Goal: Entertainment & Leisure: Consume media (video, audio)

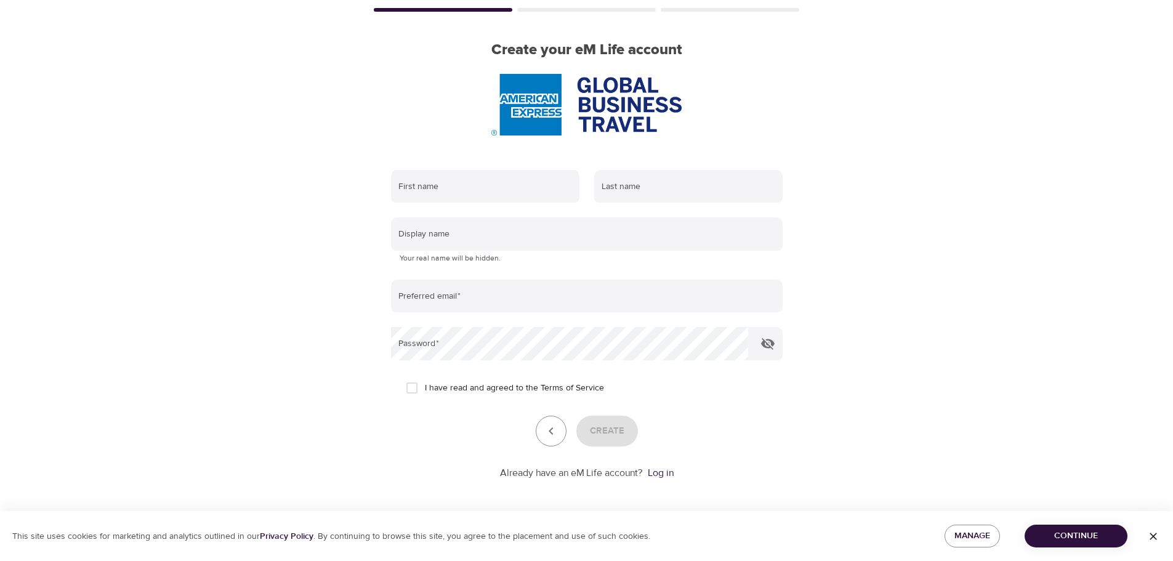
scroll to position [78, 0]
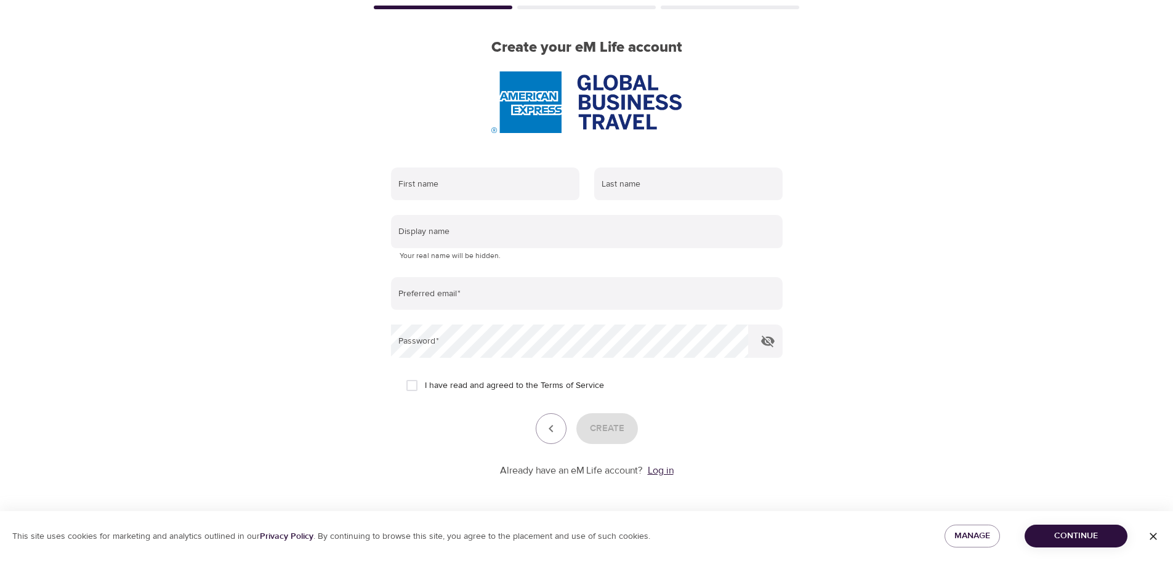
click at [661, 472] on link "Log in" at bounding box center [661, 470] width 26 height 12
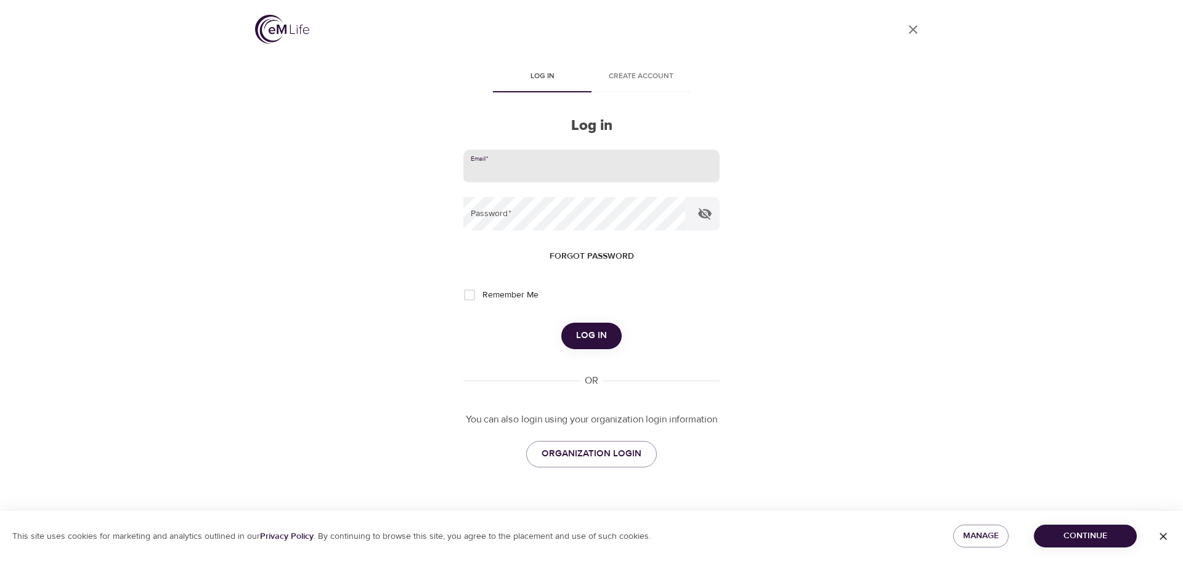
click at [530, 178] on input "email" at bounding box center [591, 166] width 256 height 33
type input "raniapatsiani_88@msn.com"
click at [708, 214] on icon "button" at bounding box center [705, 214] width 14 height 12
click at [608, 334] on button "Log in" at bounding box center [591, 336] width 60 height 26
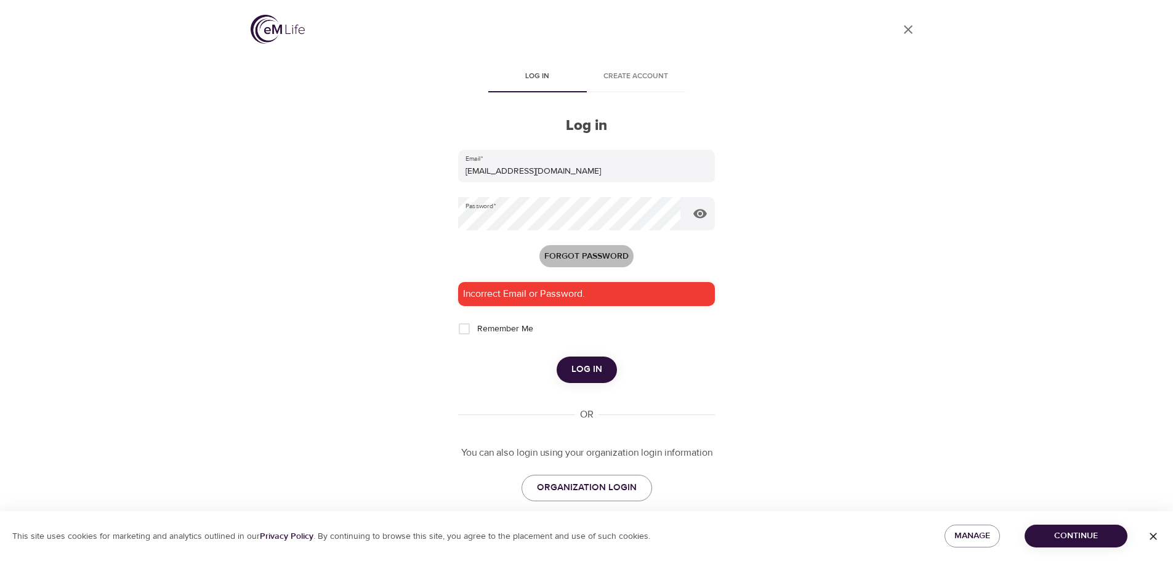
click at [573, 257] on span "Forgot password" at bounding box center [586, 256] width 84 height 15
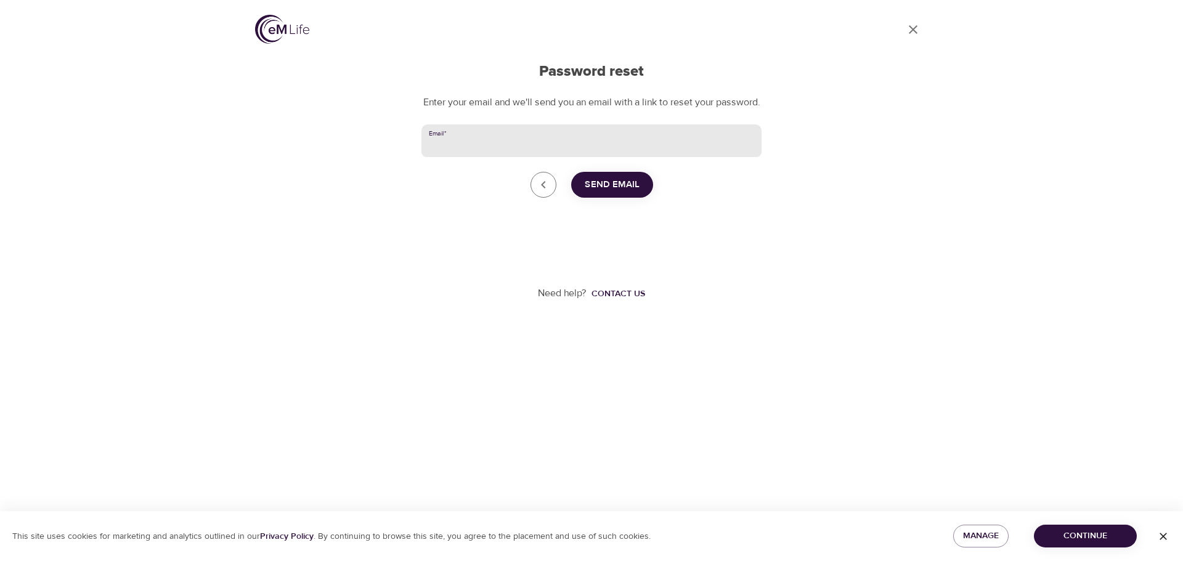
click at [590, 146] on input "Email   *" at bounding box center [591, 140] width 340 height 33
type input "raniapatsiani_88@msn.com"
click at [567, 158] on input "raniapatsiani_88@msn.com" at bounding box center [591, 140] width 340 height 33
click at [550, 192] on icon "Go back to login" at bounding box center [543, 184] width 15 height 15
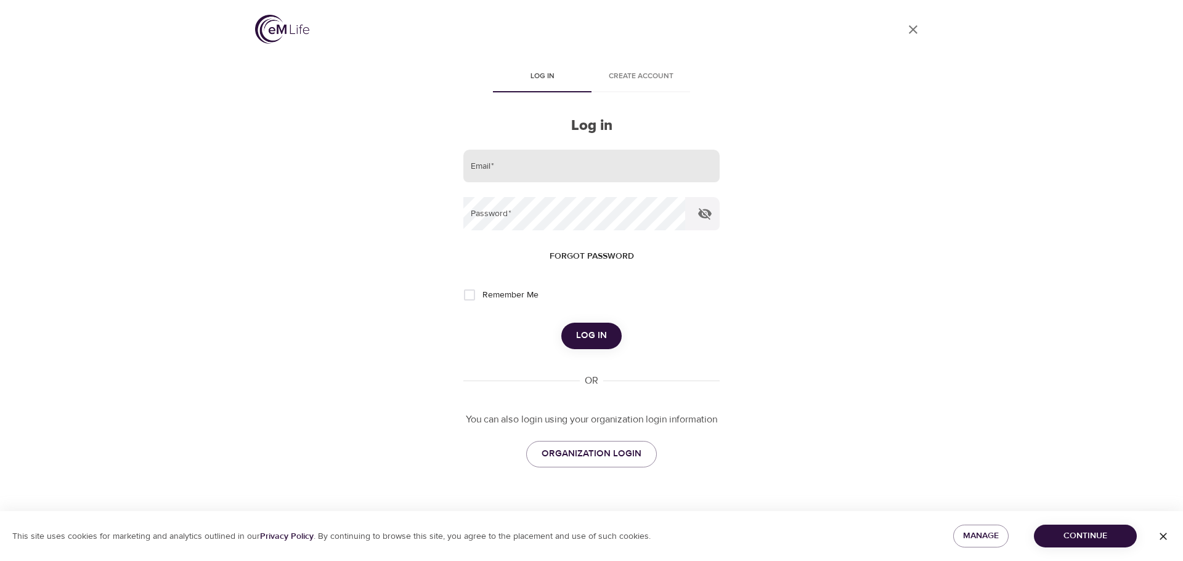
click at [541, 159] on input "email" at bounding box center [591, 166] width 256 height 33
type input "rania.patsiani@amexgbt.com"
click at [700, 219] on icon "button" at bounding box center [704, 213] width 15 height 15
click at [586, 344] on span "Log in" at bounding box center [591, 336] width 31 height 16
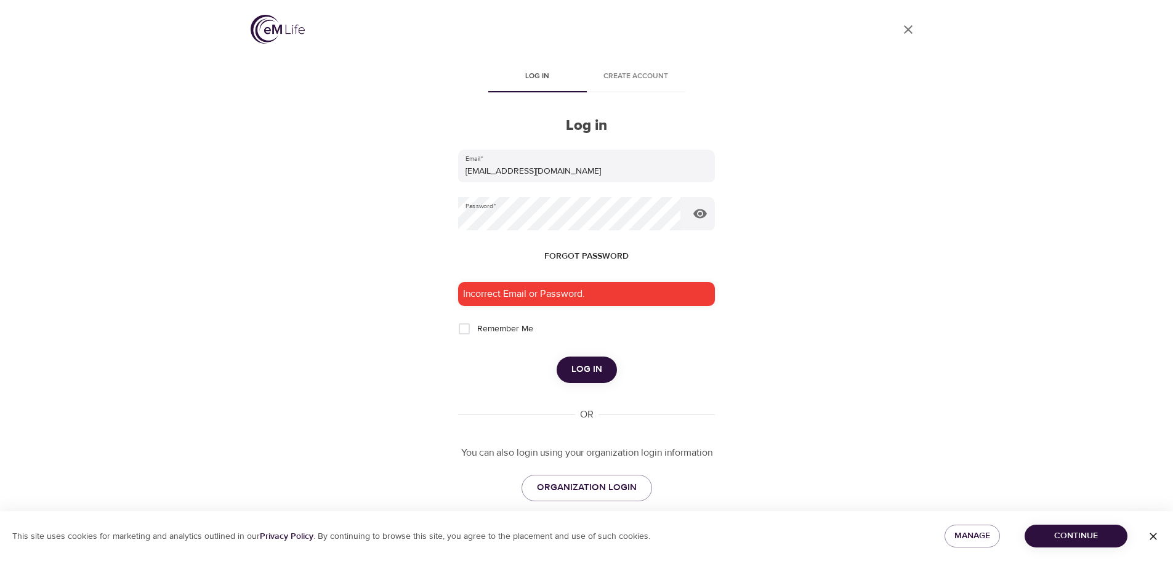
click at [567, 250] on span "Forgot password" at bounding box center [586, 256] width 84 height 15
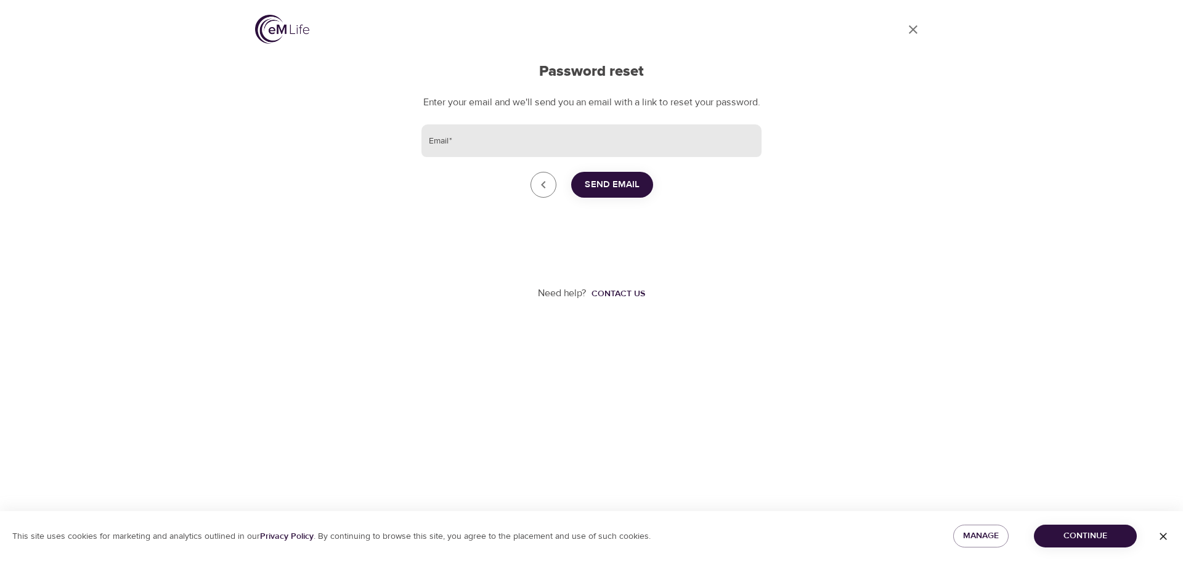
click at [552, 158] on input "Email   *" at bounding box center [591, 140] width 340 height 33
type input "rania.patsiani@amexgbt.com"
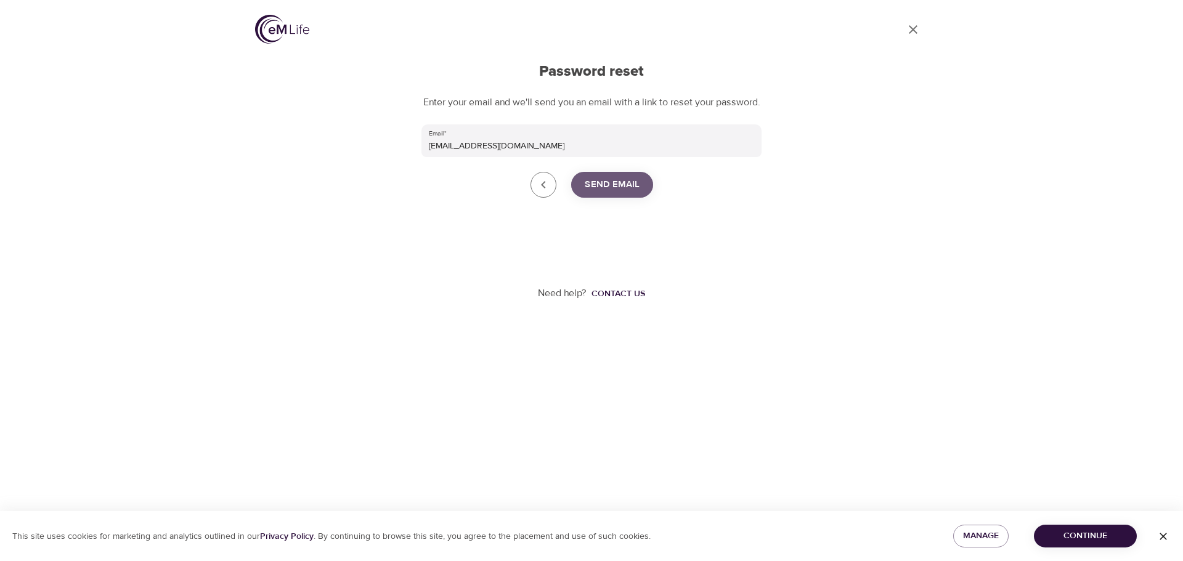
click at [614, 193] on span "Send Email" at bounding box center [611, 185] width 55 height 16
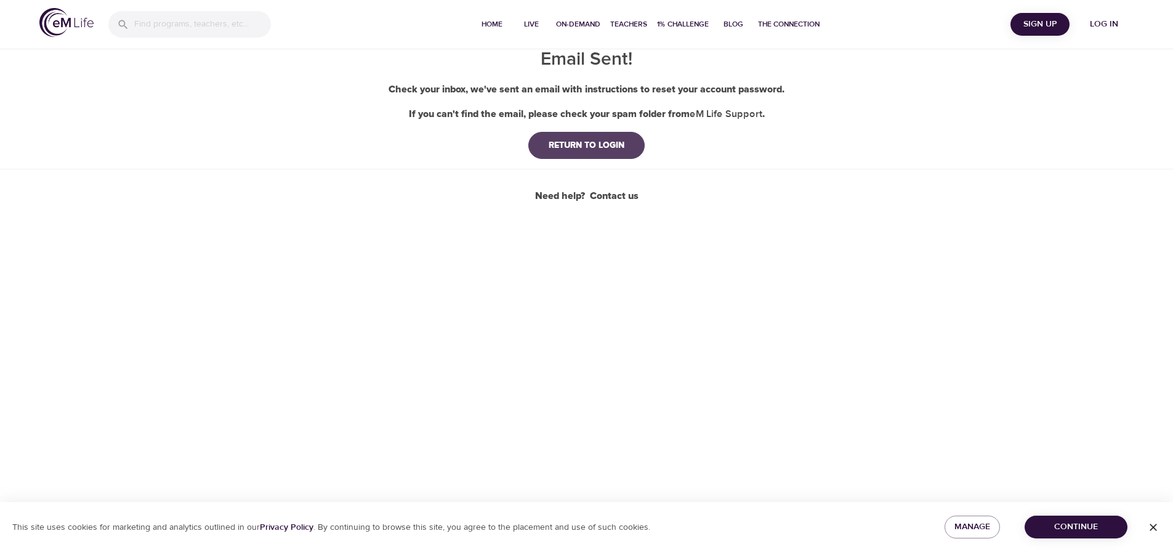
click at [597, 142] on div "RETURN TO LOGIN" at bounding box center [586, 145] width 95 height 12
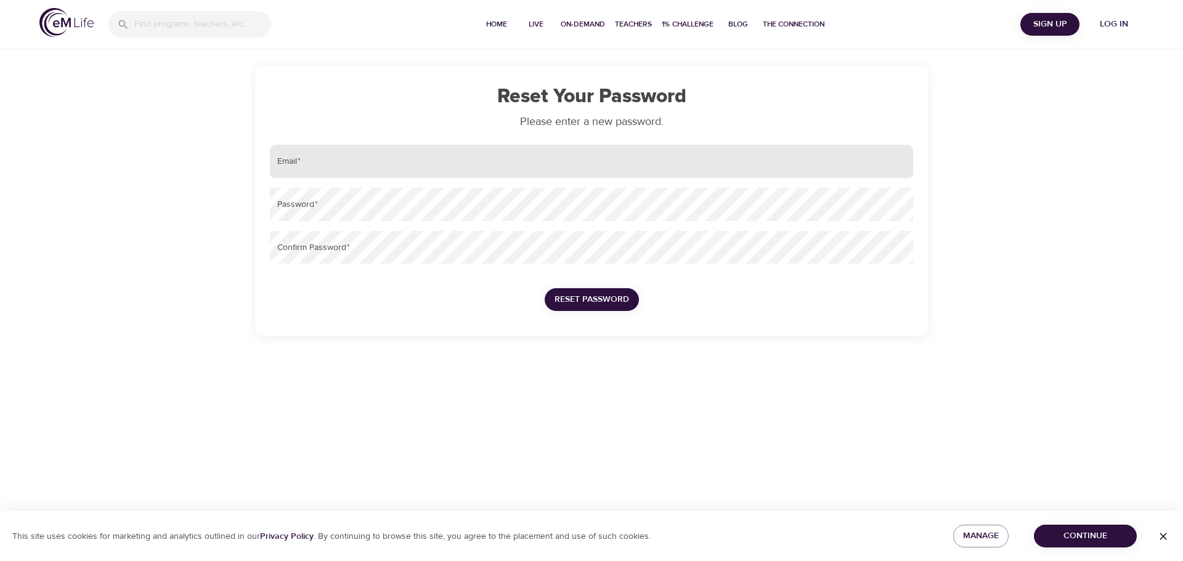
click at [347, 152] on input "email" at bounding box center [591, 161] width 643 height 33
type input "[EMAIL_ADDRESS][DOMAIN_NAME]"
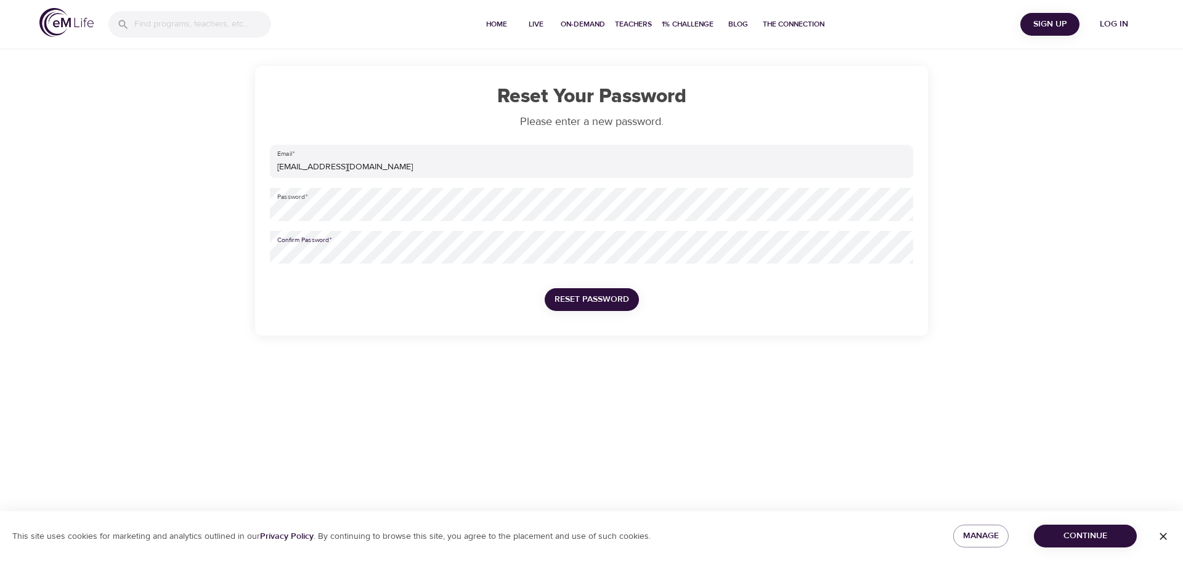
click at [596, 302] on span "Reset Password" at bounding box center [591, 299] width 75 height 15
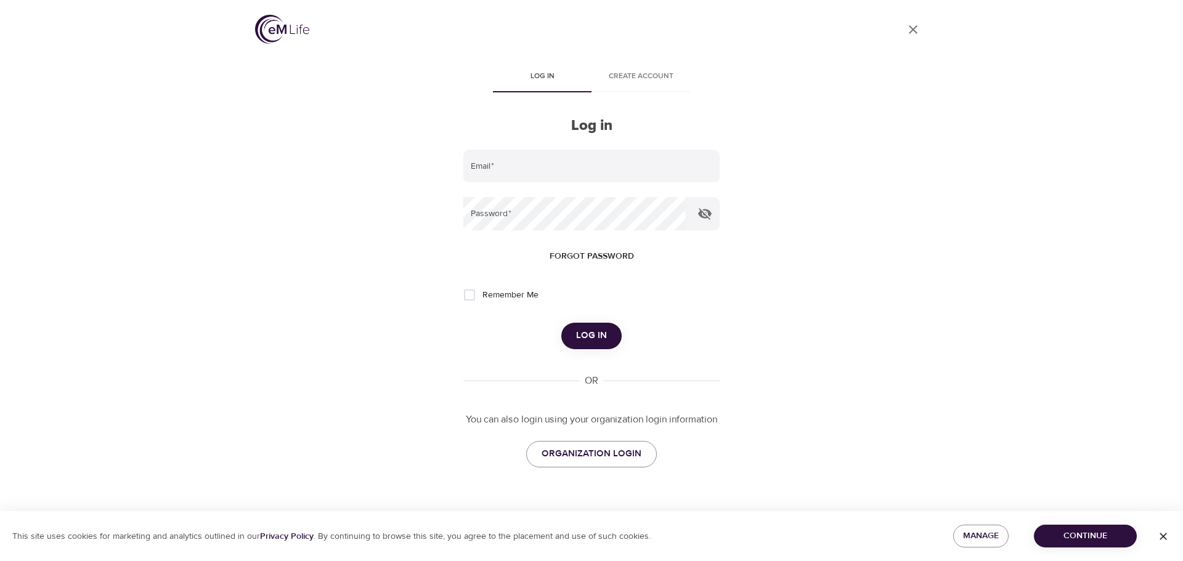
type input "rania.patsiani@amexgbt.com"
click at [713, 211] on button "button" at bounding box center [705, 214] width 30 height 30
click at [580, 328] on span "Log in" at bounding box center [591, 336] width 31 height 16
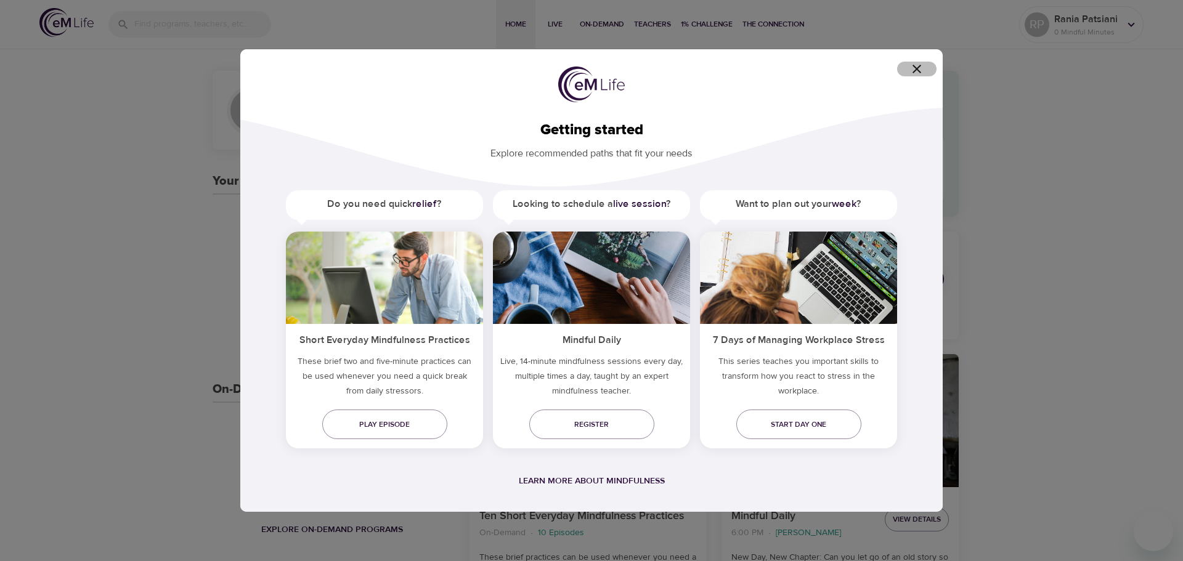
click at [918, 62] on icon "button" at bounding box center [916, 69] width 15 height 15
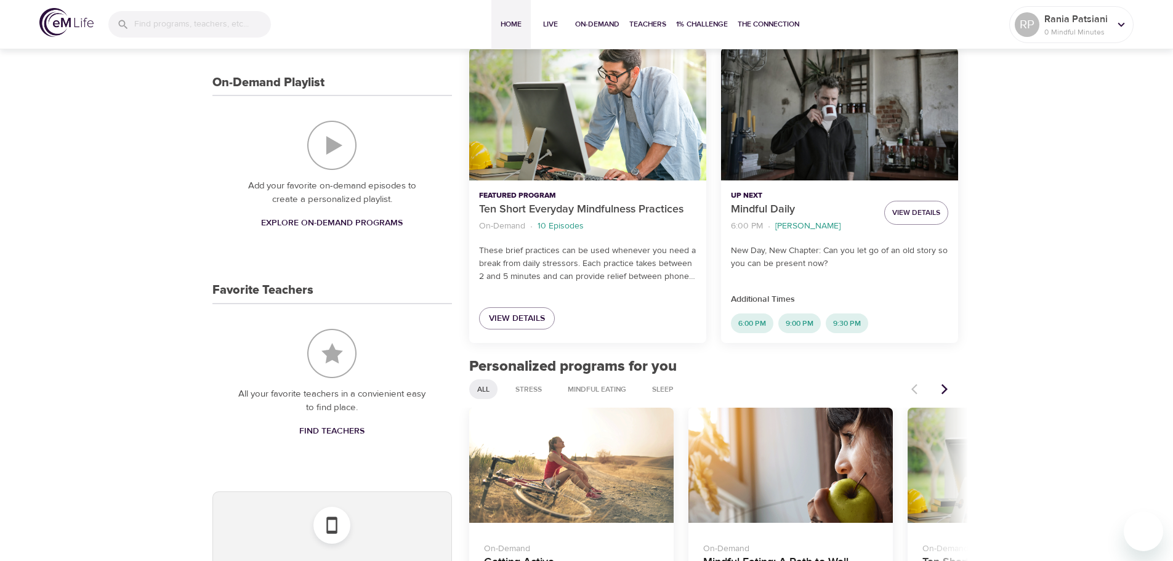
scroll to position [308, 0]
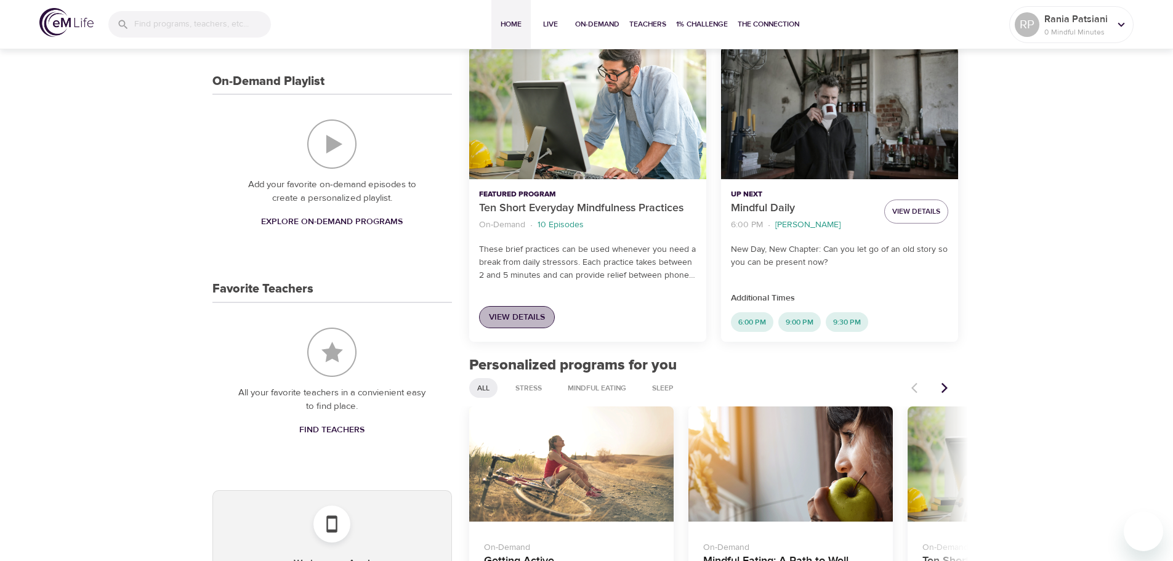
click at [501, 315] on span "View Details" at bounding box center [517, 317] width 56 height 15
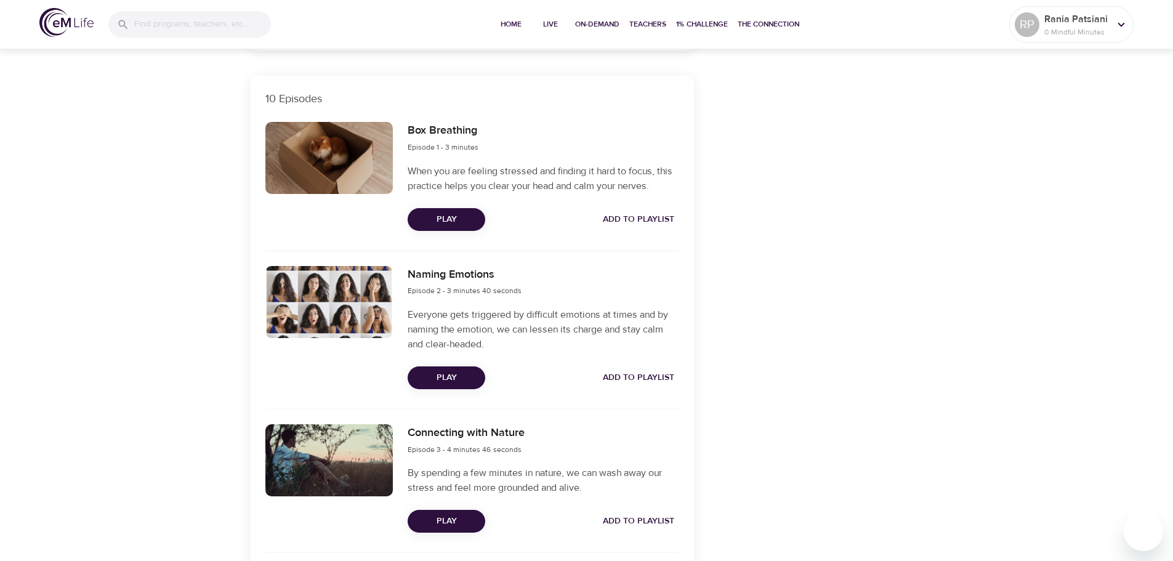
scroll to position [370, 0]
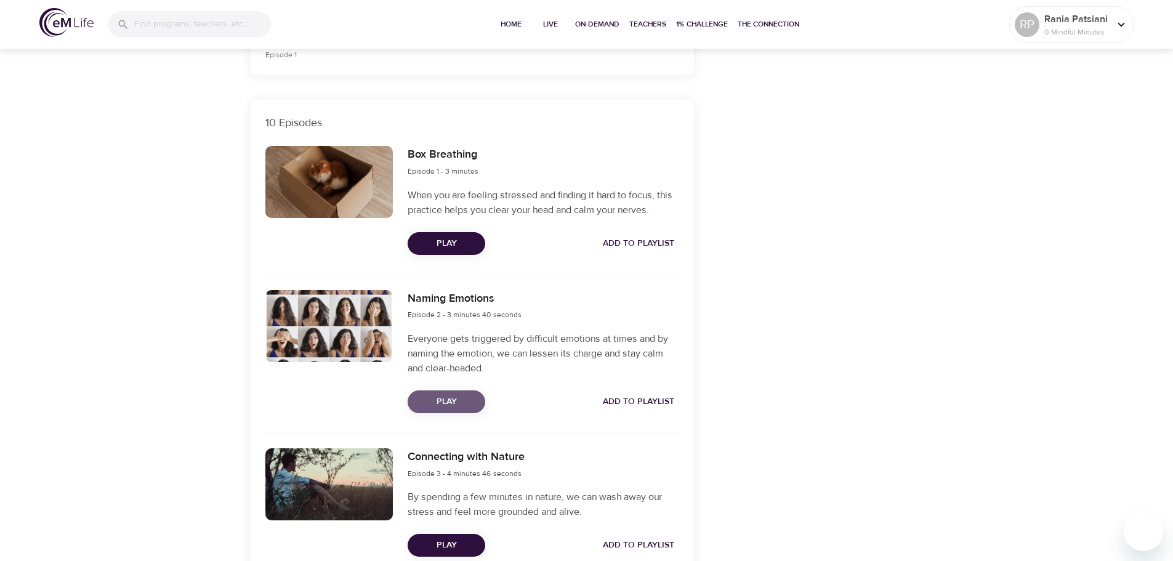
click at [458, 398] on span "Play" at bounding box center [447, 401] width 58 height 15
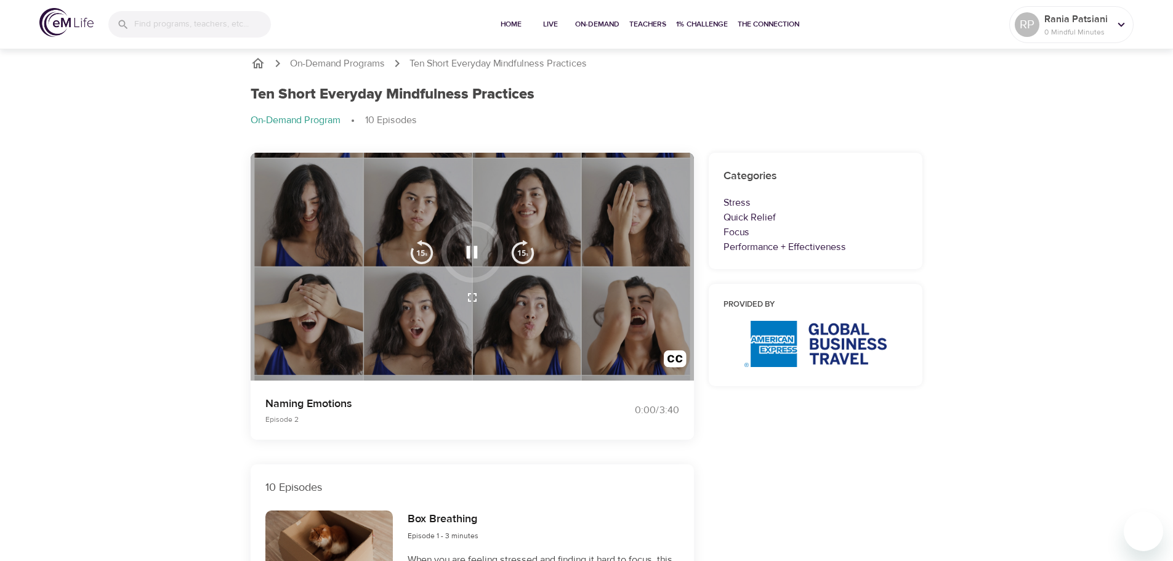
scroll to position [0, 0]
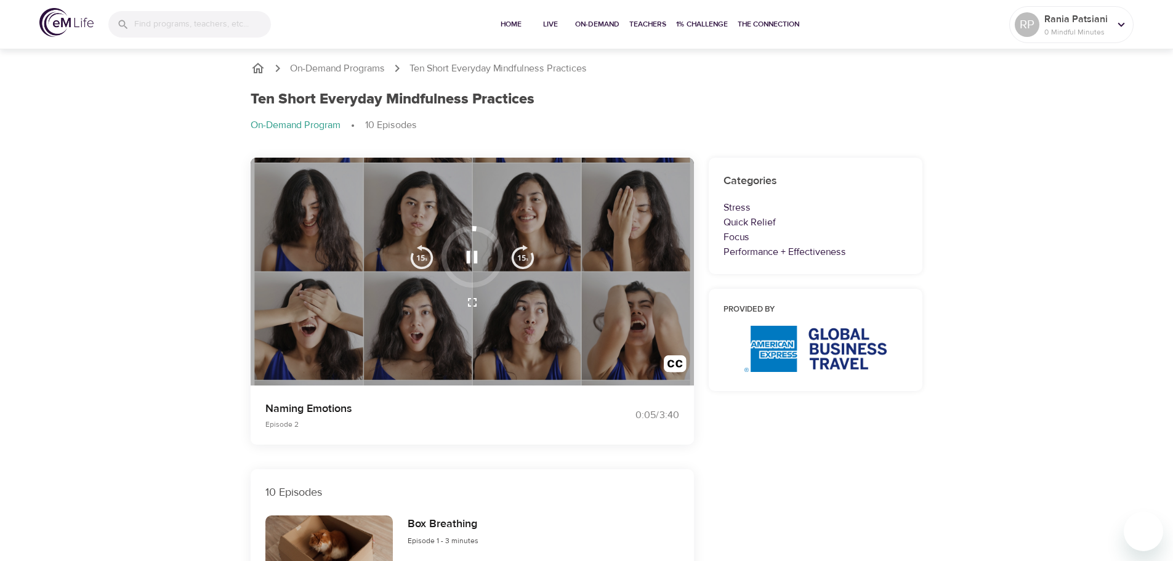
drag, startPoint x: 223, startPoint y: 408, endPoint x: 226, endPoint y: 402, distance: 6.9
click at [488, 254] on button "button" at bounding box center [472, 257] width 36 height 36
click at [674, 362] on img "button" at bounding box center [675, 366] width 23 height 23
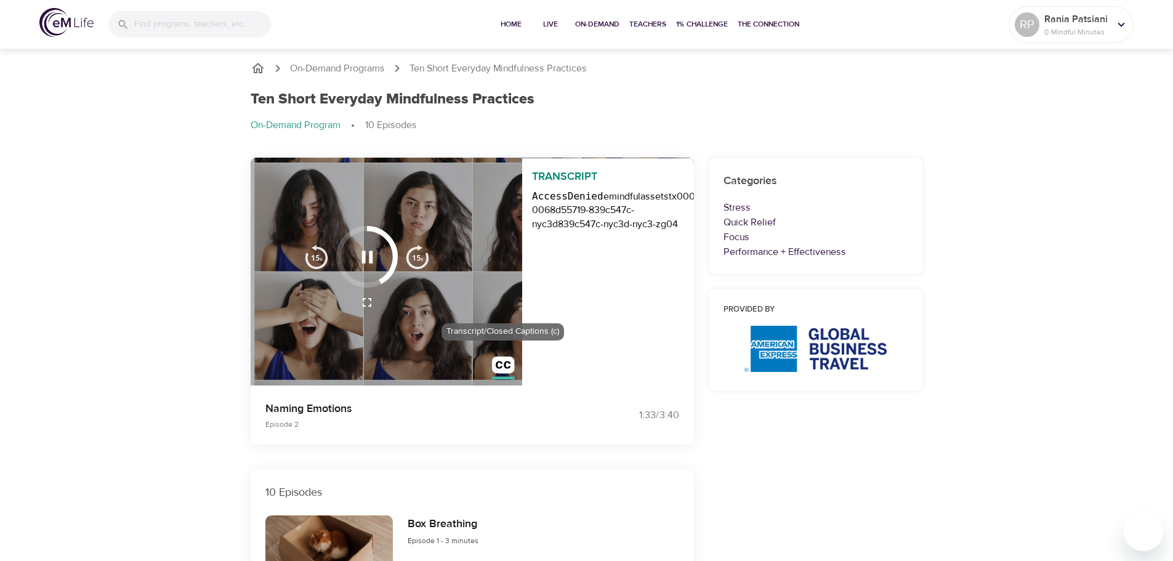
click at [499, 366] on img "button" at bounding box center [503, 368] width 23 height 23
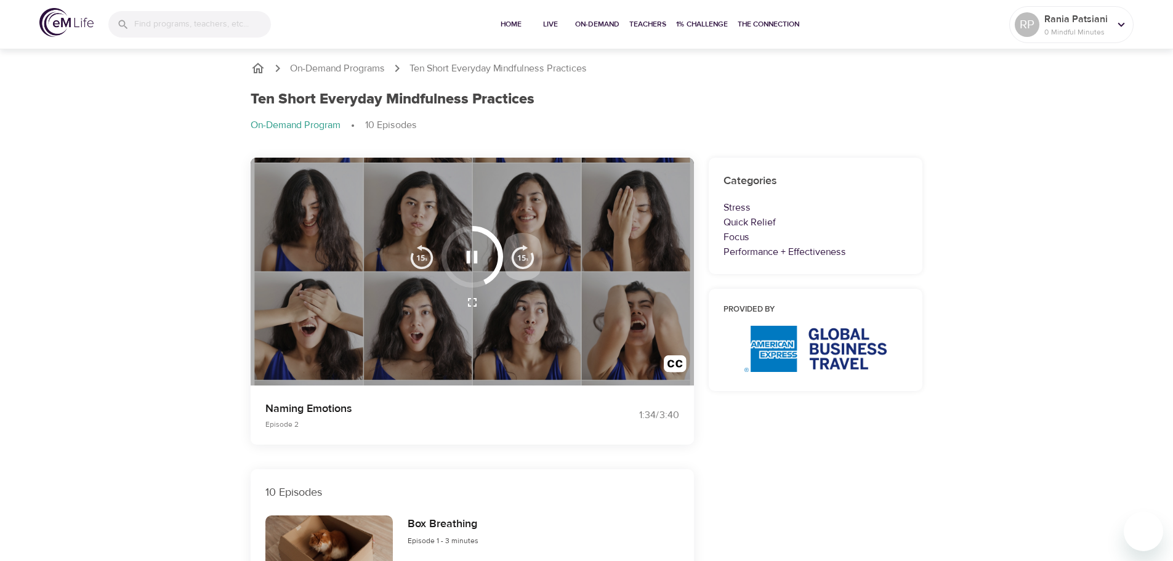
click at [520, 259] on img "button" at bounding box center [523, 257] width 25 height 25
drag, startPoint x: 154, startPoint y: 286, endPoint x: 238, endPoint y: 245, distance: 93.6
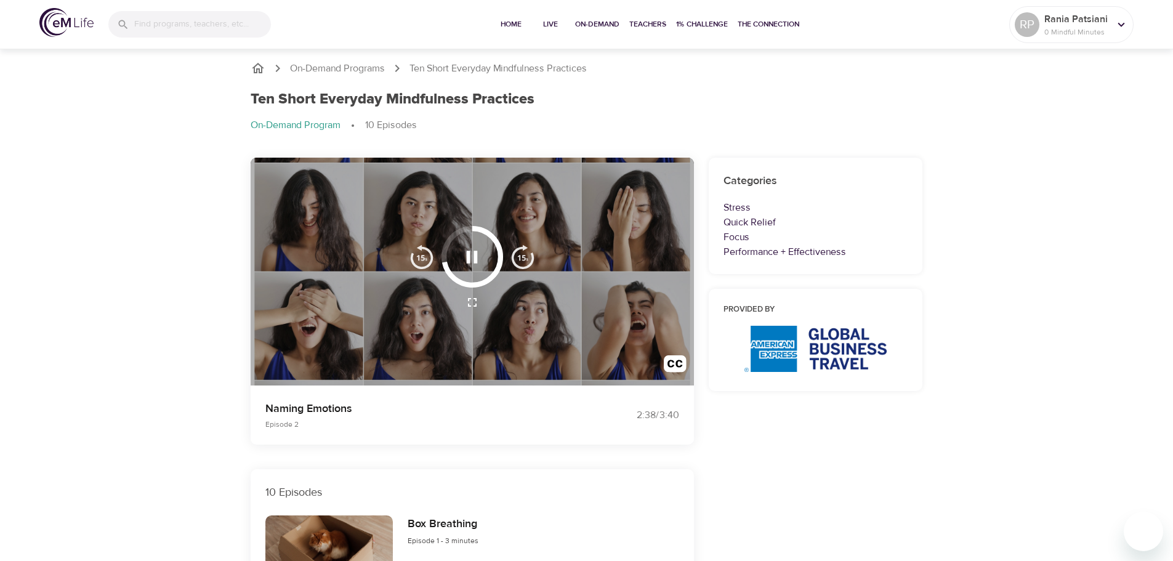
click at [524, 259] on img "button" at bounding box center [523, 257] width 25 height 25
click at [529, 263] on img "button" at bounding box center [523, 257] width 25 height 25
click at [528, 261] on img "button" at bounding box center [523, 257] width 25 height 25
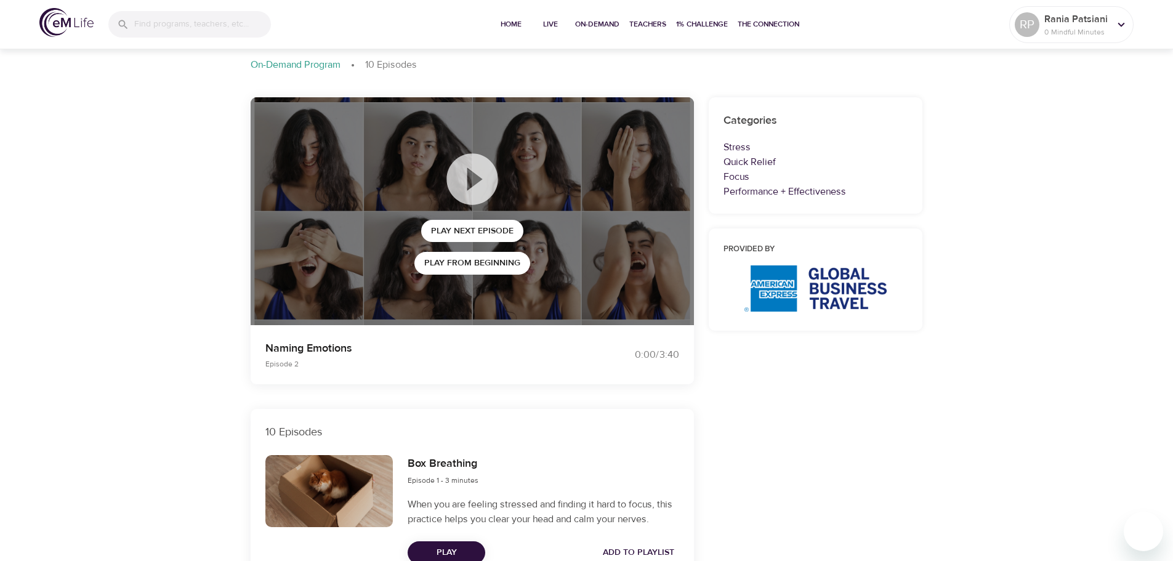
scroll to position [57, 0]
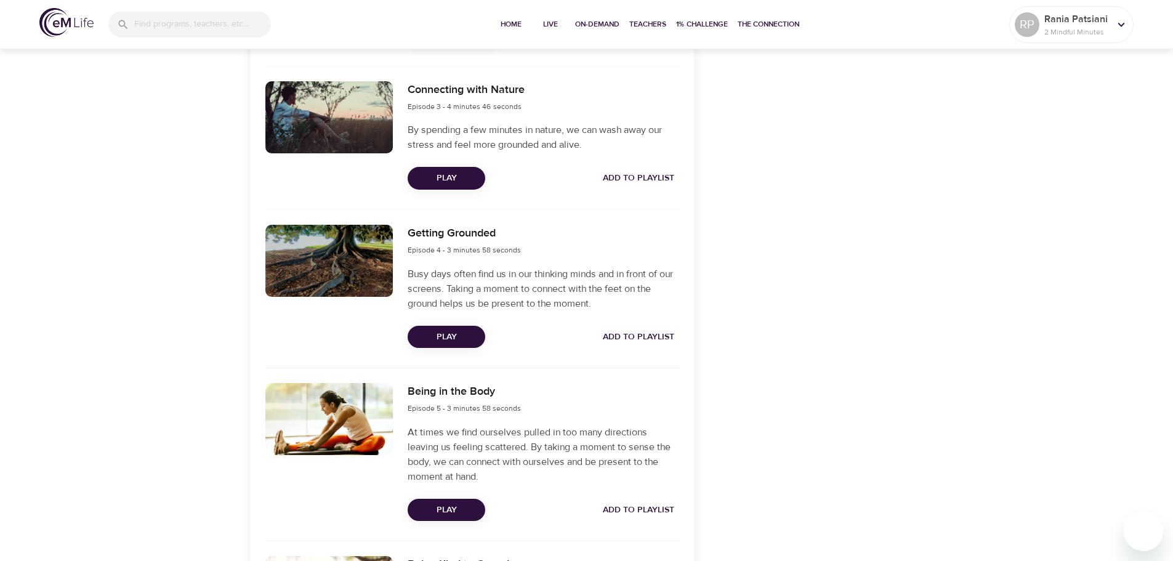
scroll to position [739, 0]
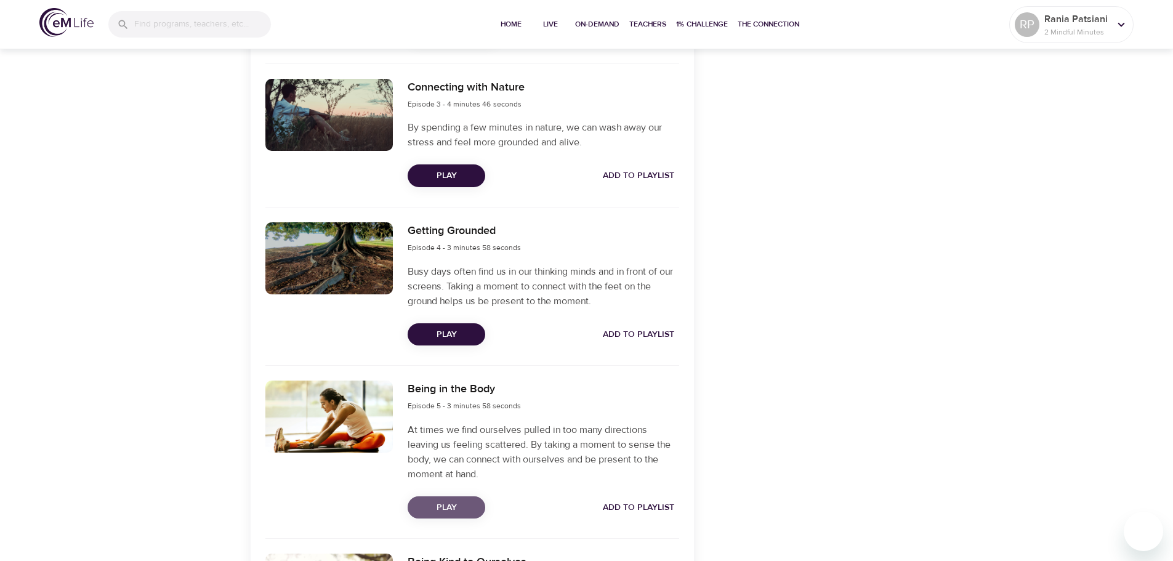
click at [440, 501] on span "Play" at bounding box center [447, 507] width 58 height 15
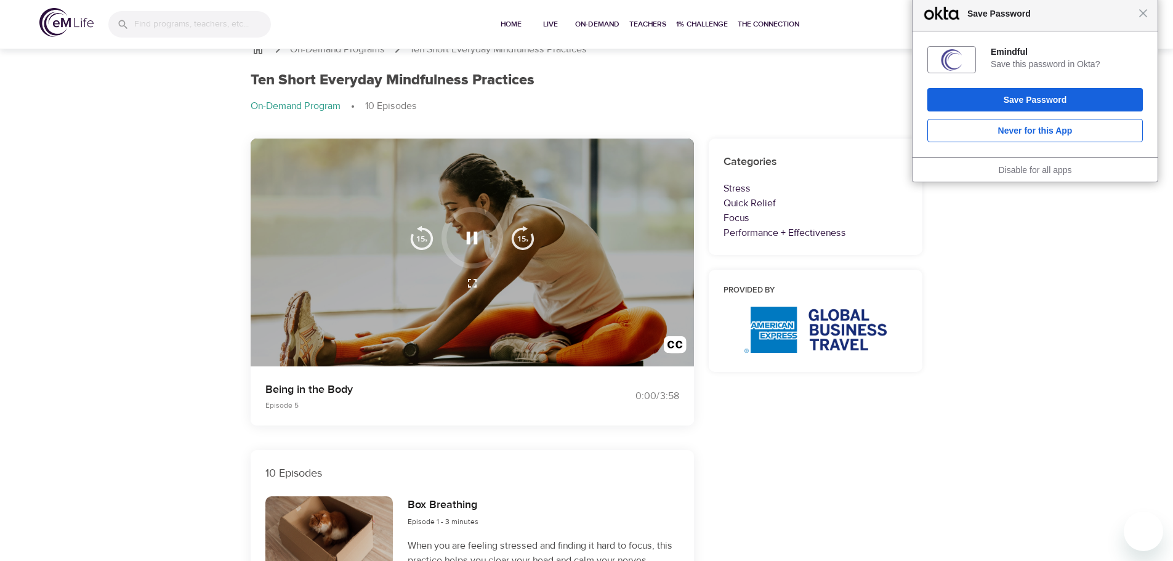
scroll to position [0, 0]
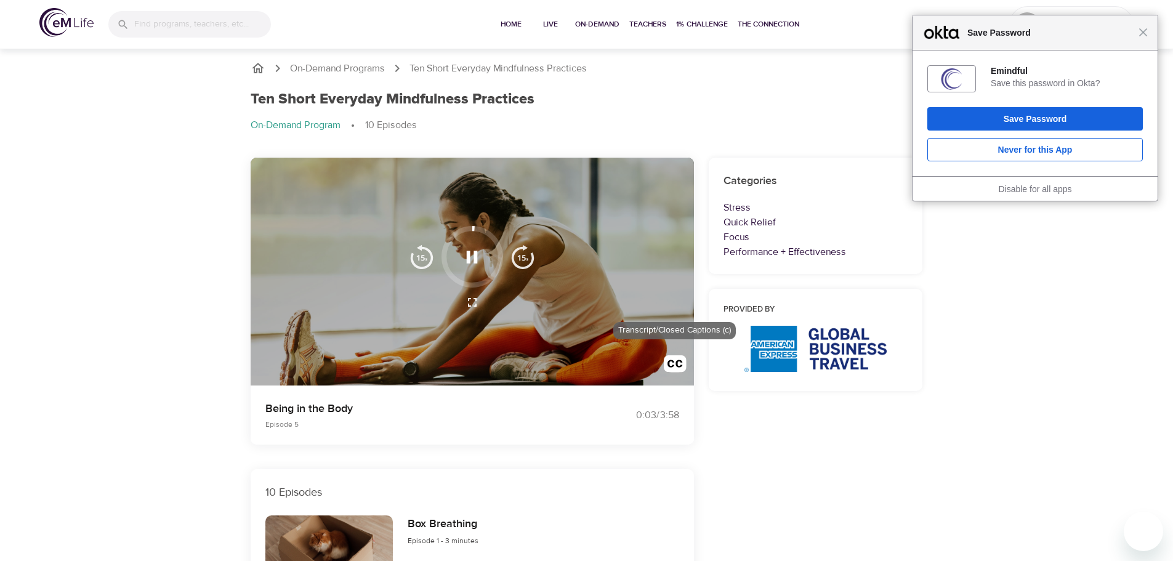
click at [667, 368] on img "button" at bounding box center [675, 366] width 23 height 23
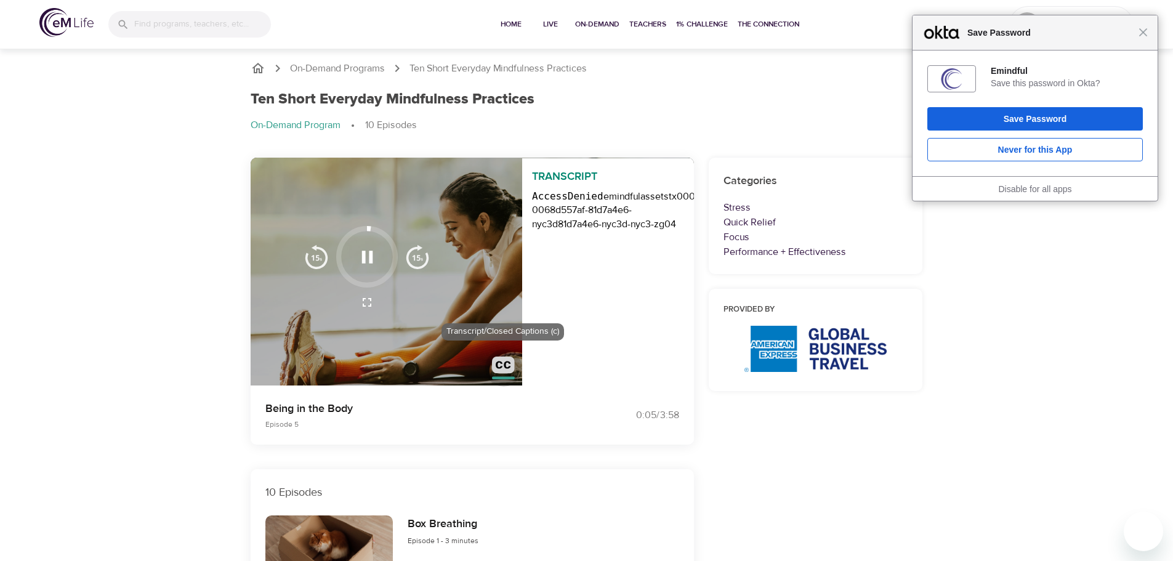
click at [502, 366] on img "button" at bounding box center [503, 368] width 23 height 23
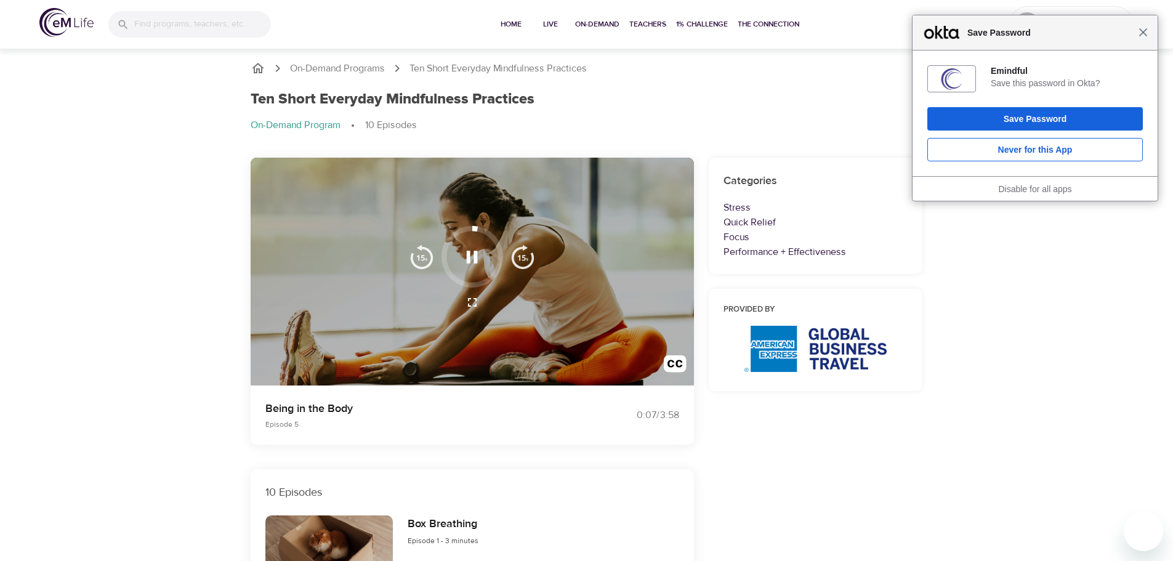
click at [1146, 36] on span "Close" at bounding box center [1143, 32] width 9 height 9
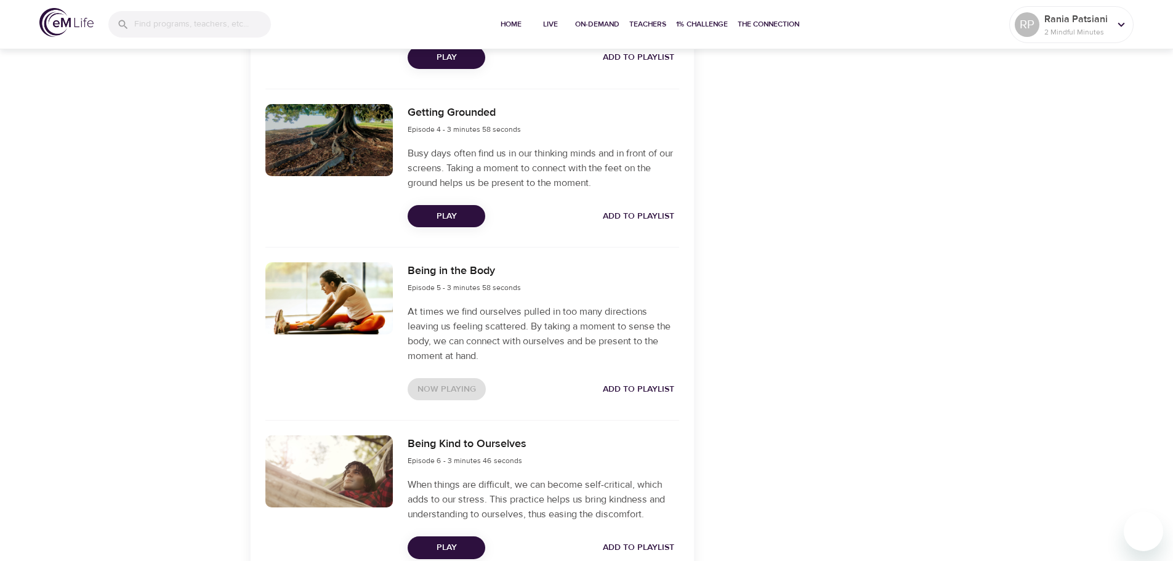
scroll to position [862, 0]
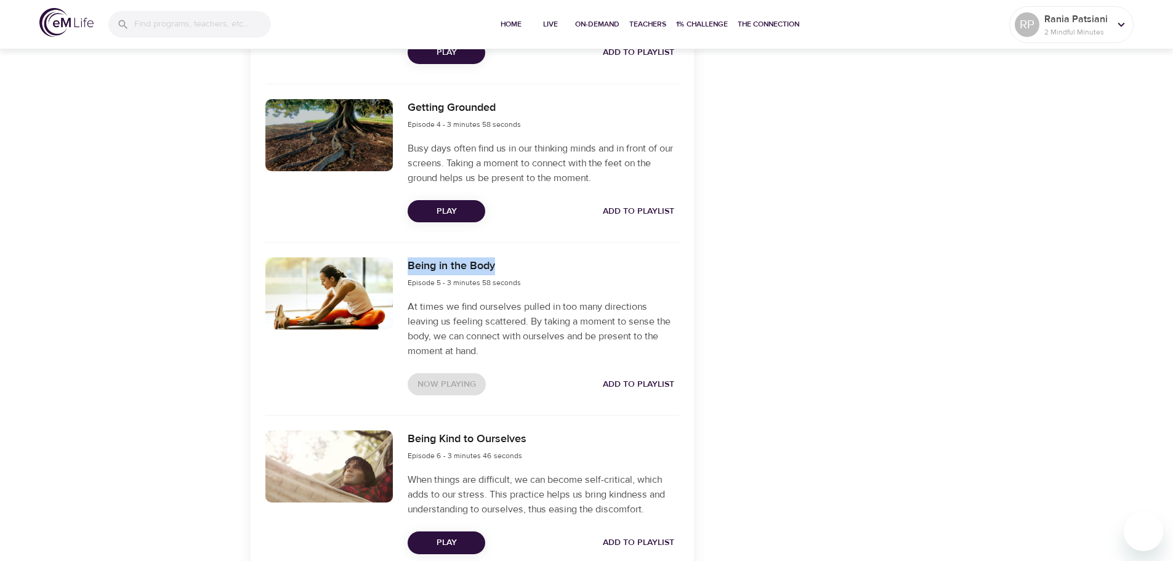
drag, startPoint x: 509, startPoint y: 263, endPoint x: 410, endPoint y: 265, distance: 99.2
click at [410, 265] on h6 "Being in the Body" at bounding box center [464, 266] width 113 height 18
copy h6 "Being in the Body"
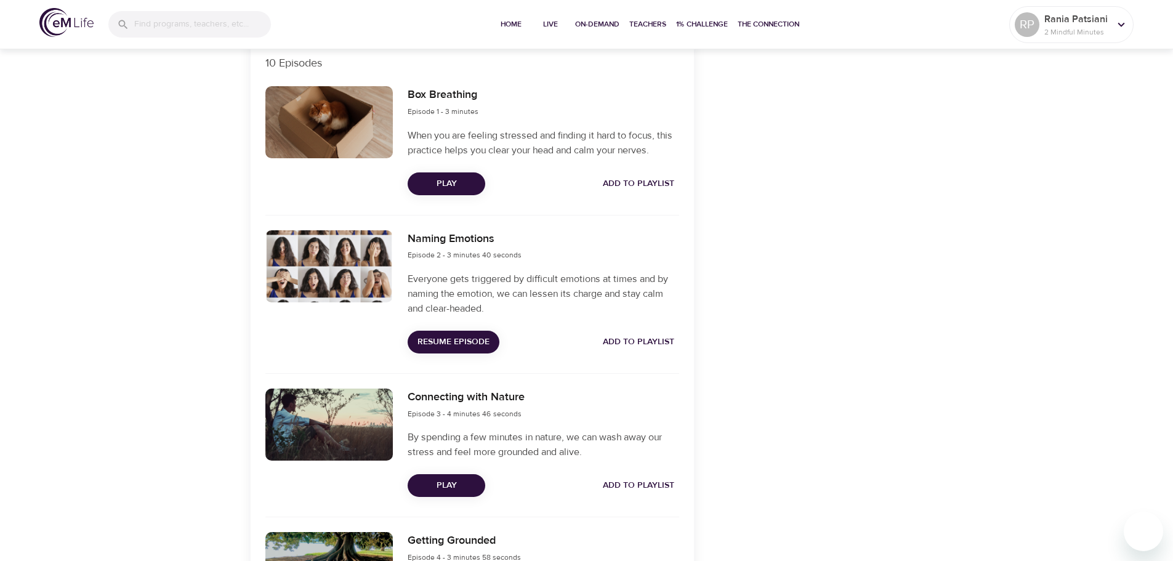
scroll to position [370, 0]
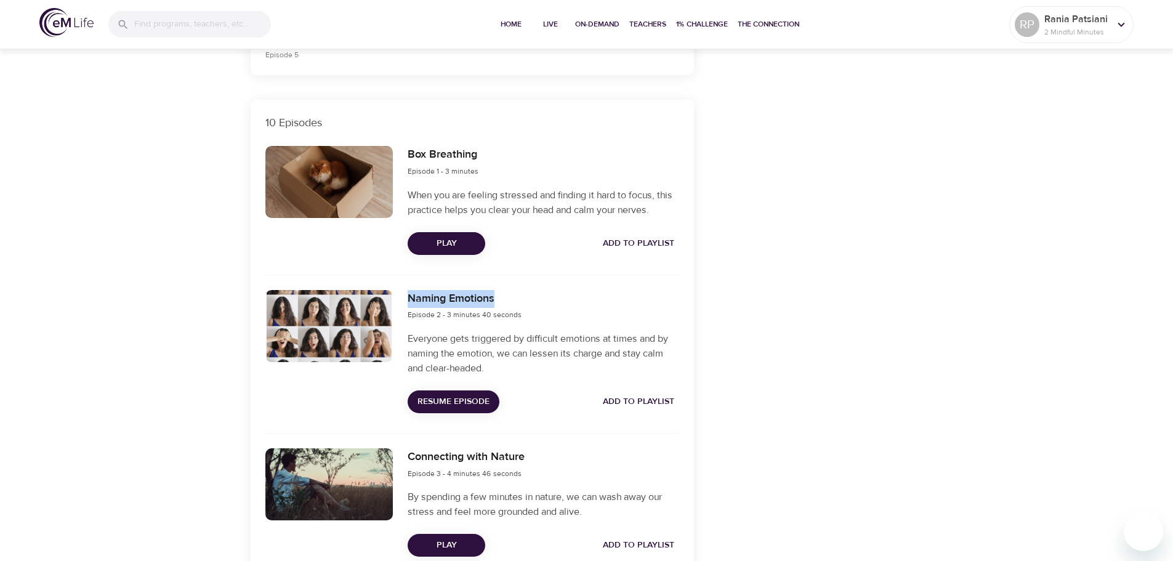
drag, startPoint x: 508, startPoint y: 302, endPoint x: 410, endPoint y: 304, distance: 97.9
click at [410, 304] on h6 "Naming Emotions" at bounding box center [465, 299] width 114 height 18
copy h6 "Naming Emotions"
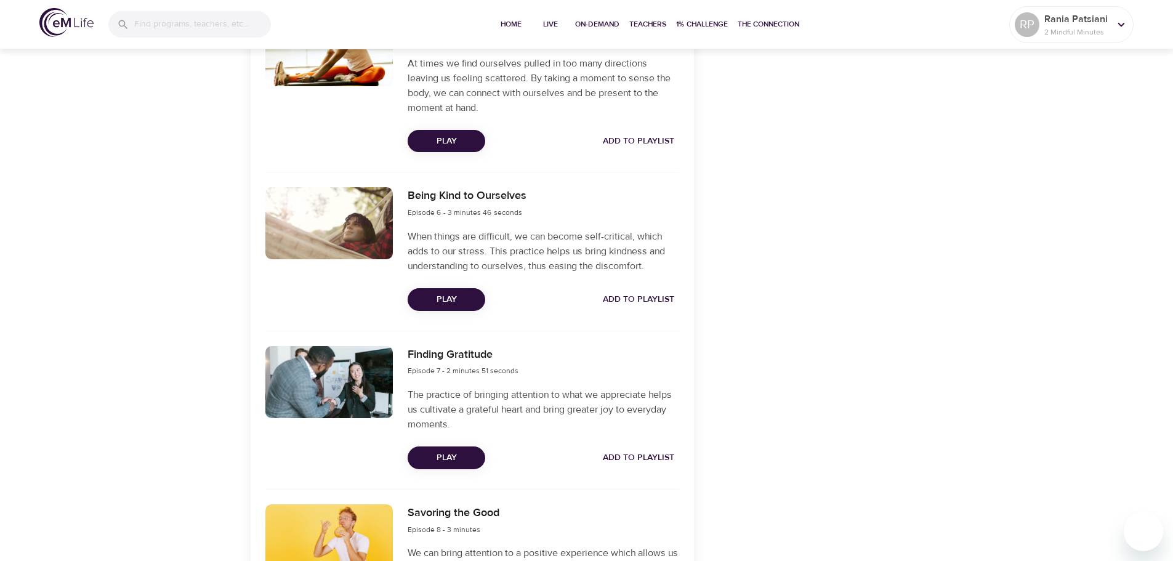
scroll to position [1109, 0]
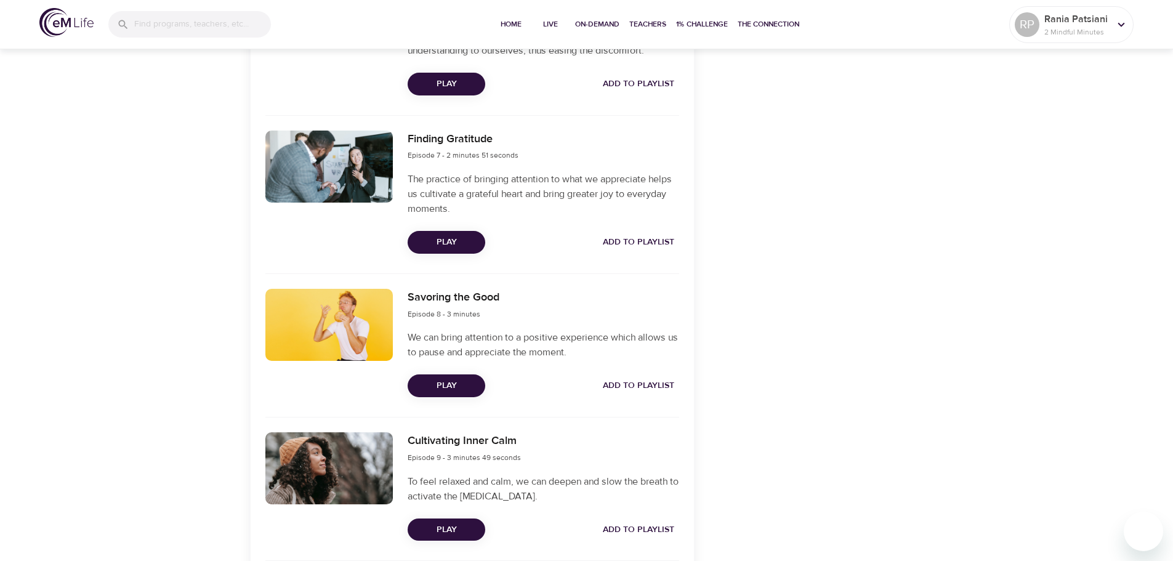
scroll to position [1417, 0]
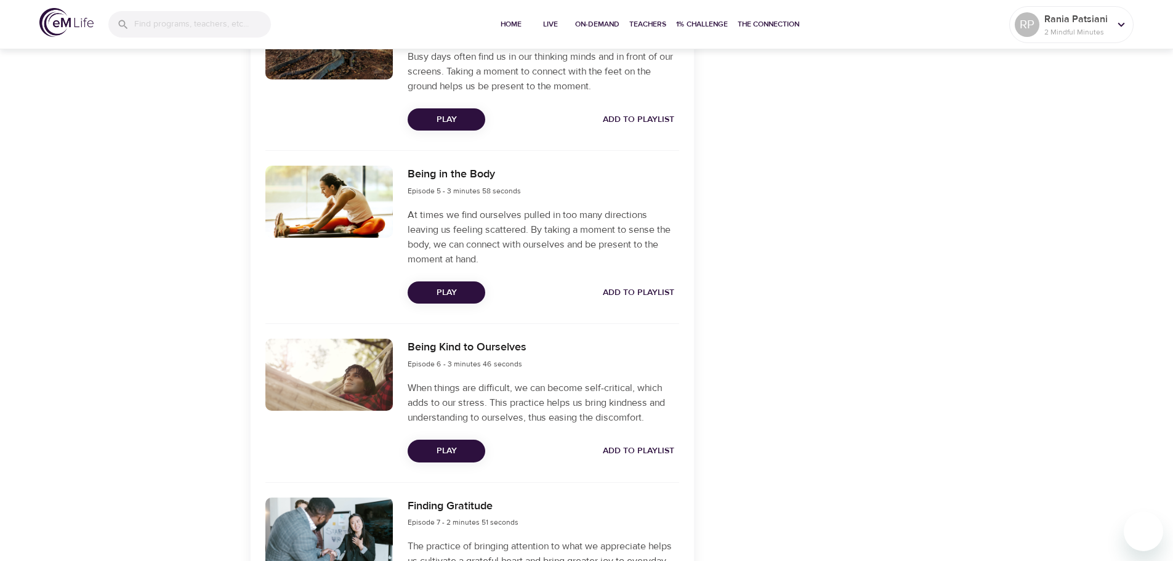
scroll to position [985, 0]
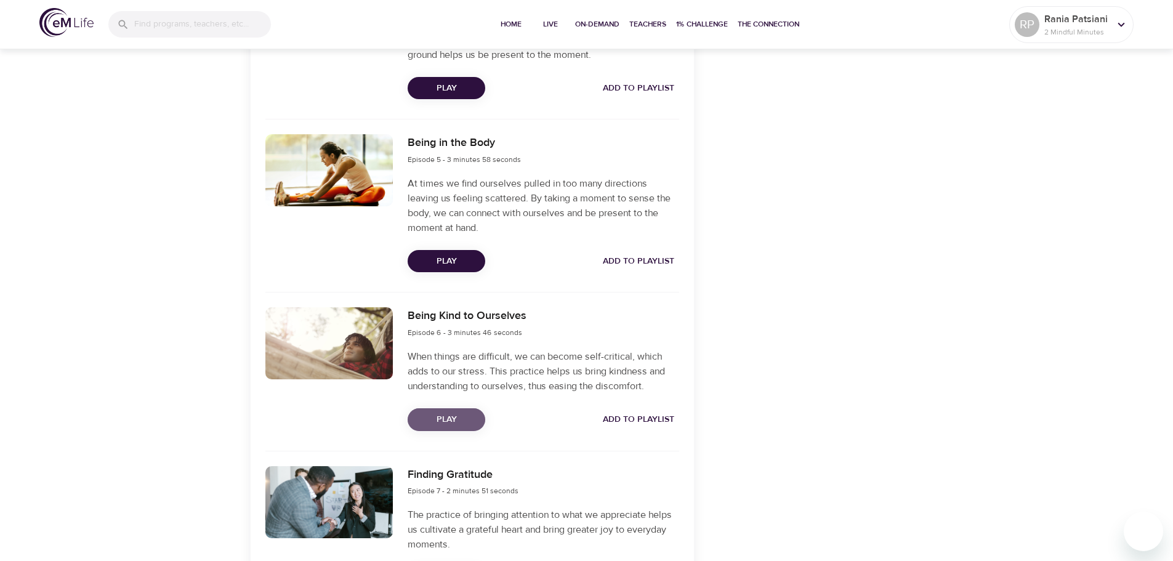
click at [448, 418] on span "Play" at bounding box center [447, 419] width 58 height 15
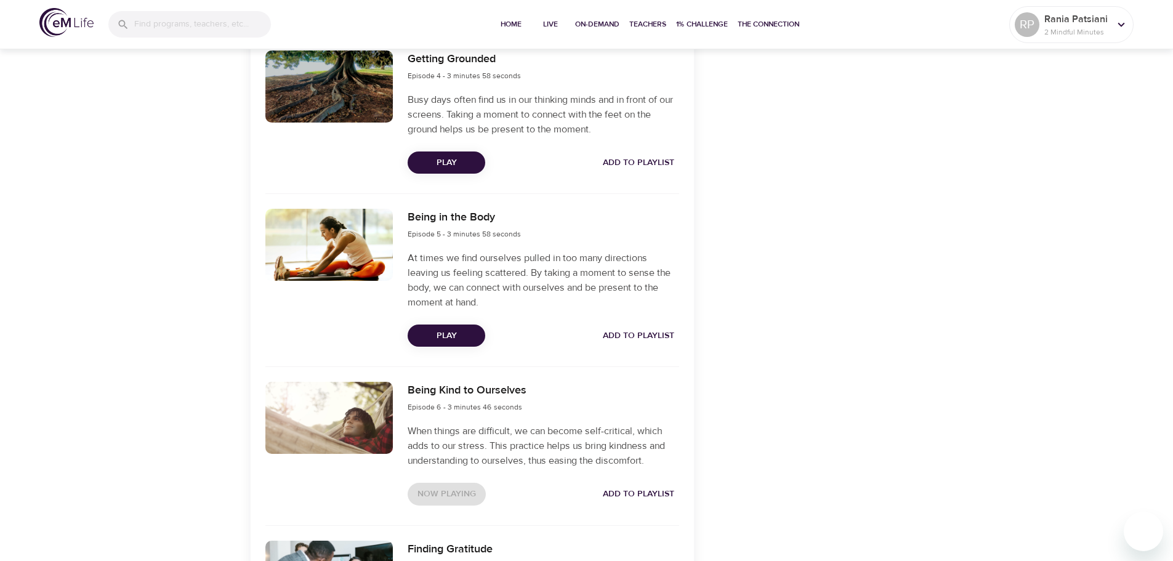
scroll to position [924, 0]
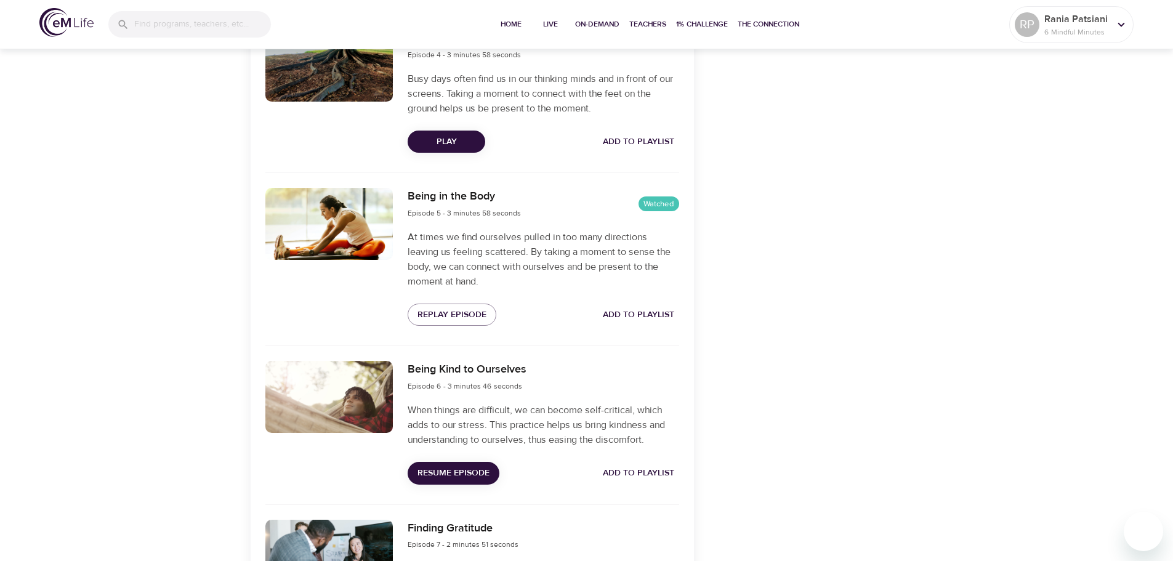
scroll to position [924, 0]
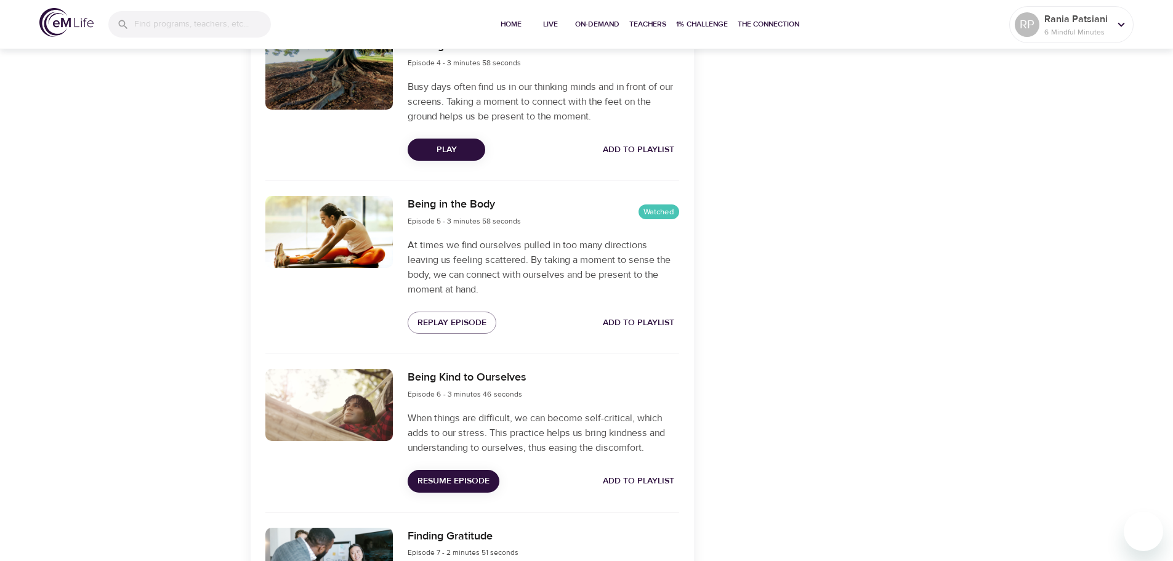
click at [448, 472] on button "Resume Episode" at bounding box center [454, 481] width 92 height 23
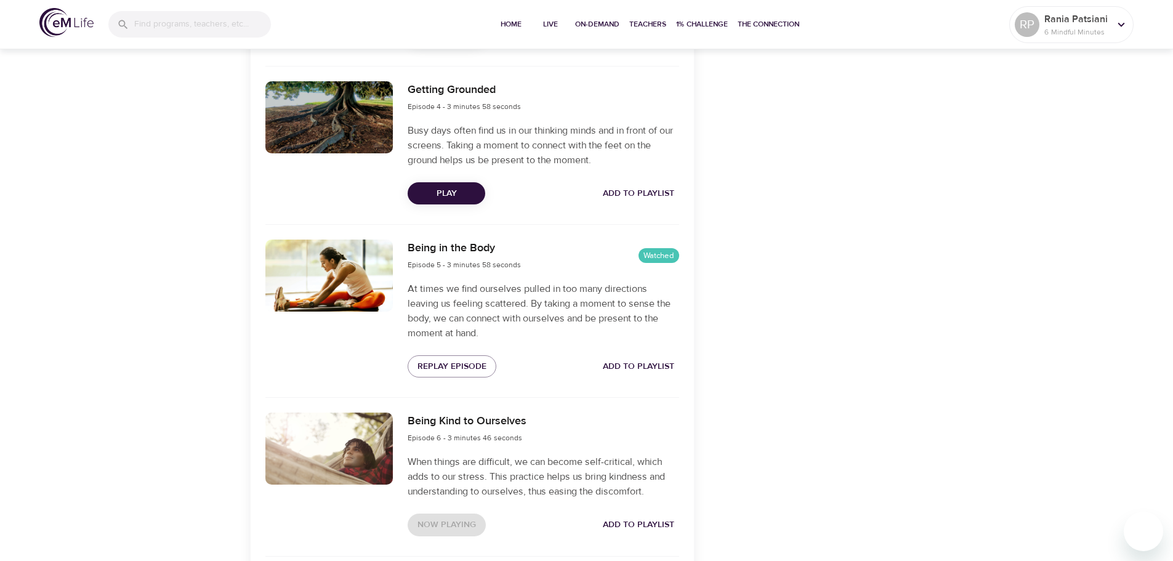
scroll to position [985, 0]
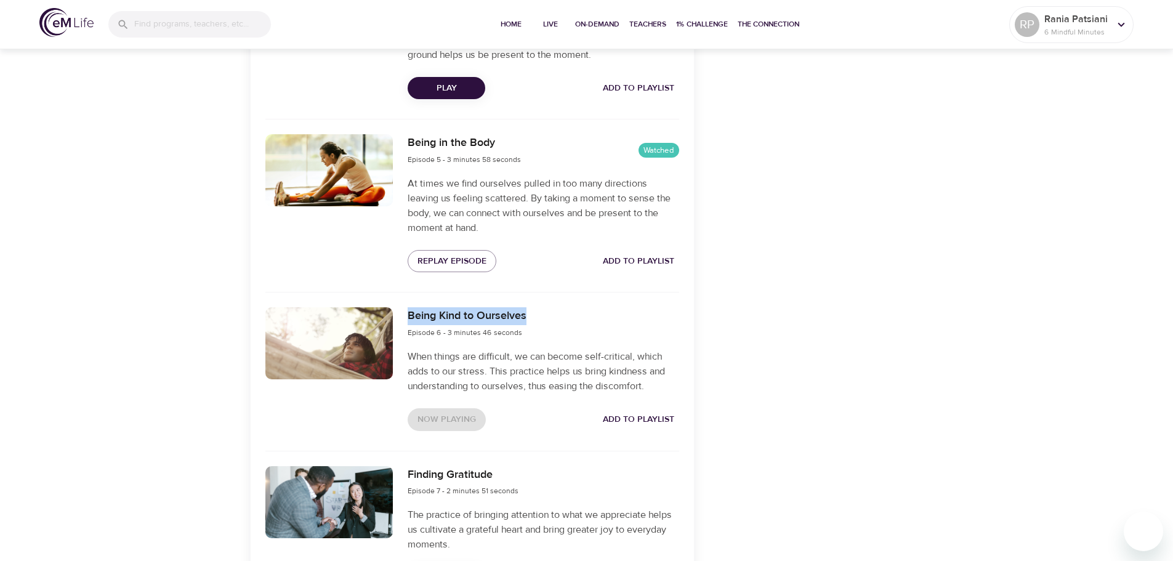
drag, startPoint x: 539, startPoint y: 313, endPoint x: 405, endPoint y: 314, distance: 133.6
click at [405, 314] on div "Being Kind to Ourselves Episode 6 - 3 minutes 46 seconds When things are diffic…" at bounding box center [543, 369] width 286 height 138
copy h6 "Being Kind to Ourselves"
click at [849, 370] on div "Categories Stress Quick Relief Focus Performance + Effectiveness Provided by" at bounding box center [815, 111] width 229 height 1893
click at [803, 463] on div "Categories Stress Quick Relief Focus Performance + Effectiveness Provided by" at bounding box center [815, 111] width 229 height 1893
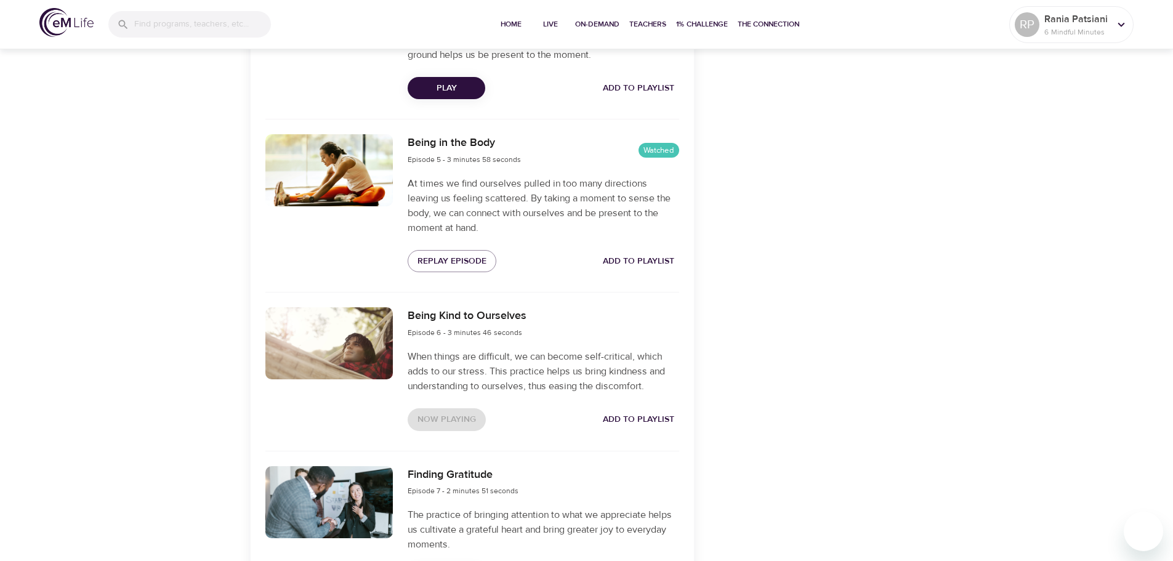
click at [809, 466] on div "Categories Stress Quick Relief Focus Performance + Effectiveness Provided by" at bounding box center [815, 111] width 229 height 1893
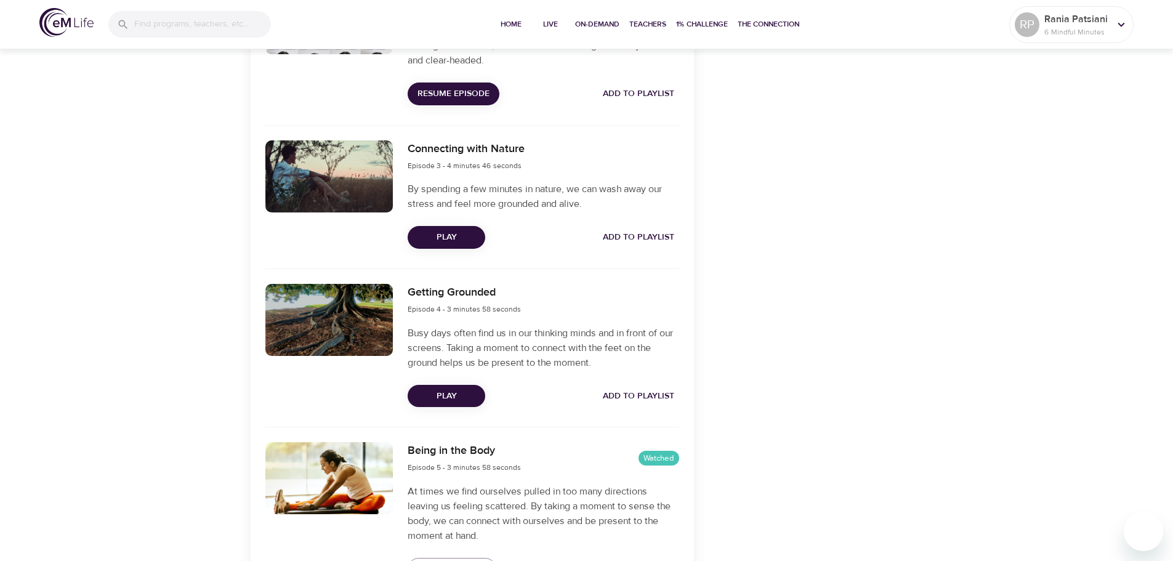
scroll to position [554, 0]
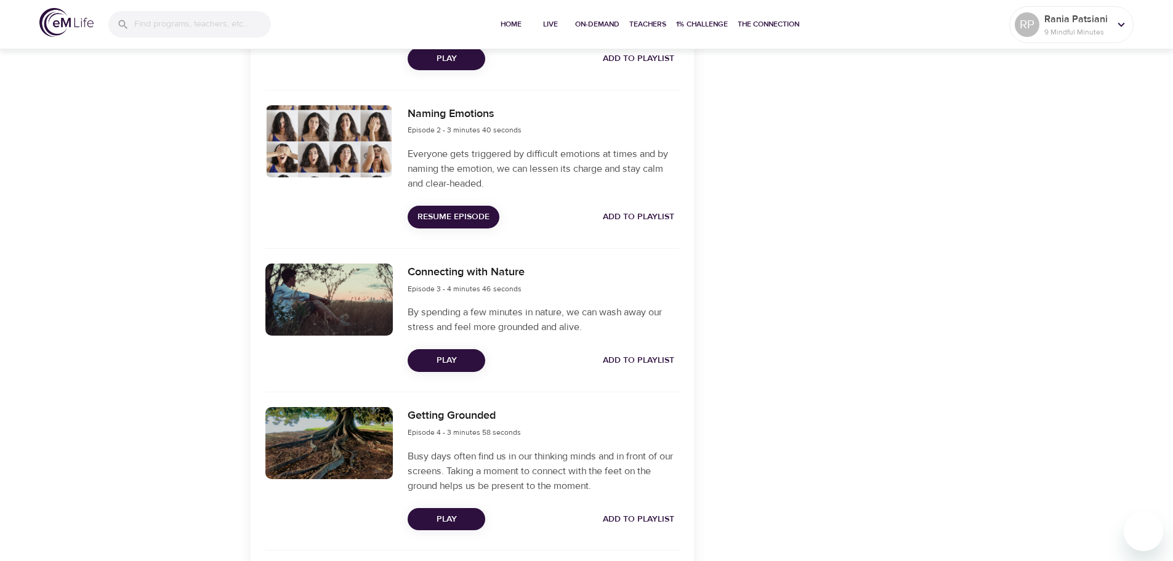
scroll to position [554, 0]
